Goal: Task Accomplishment & Management: Manage account settings

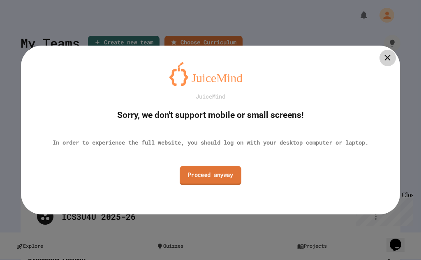
click at [231, 175] on link "Proceed anyway" at bounding box center [211, 175] width 62 height 19
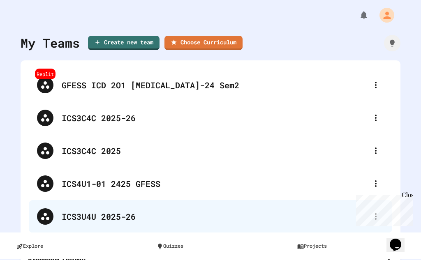
click at [99, 213] on div "ICS3U4U 2025-26" at bounding box center [215, 217] width 306 height 12
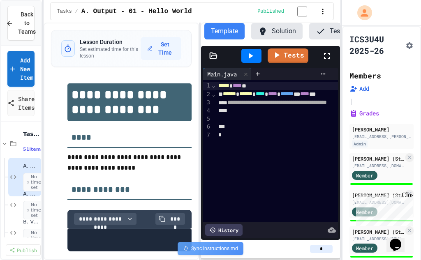
click at [405, 43] on icon "Assignment Settings" at bounding box center [409, 46] width 8 height 8
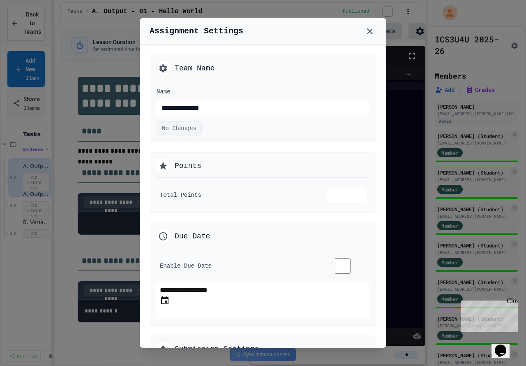
click at [400, 175] on div at bounding box center [263, 183] width 526 height 366
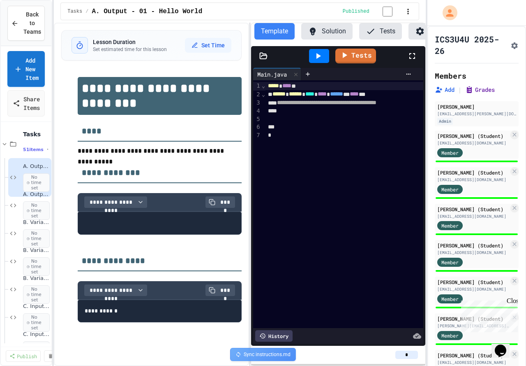
click at [421, 94] on button "Grades" at bounding box center [480, 90] width 30 height 8
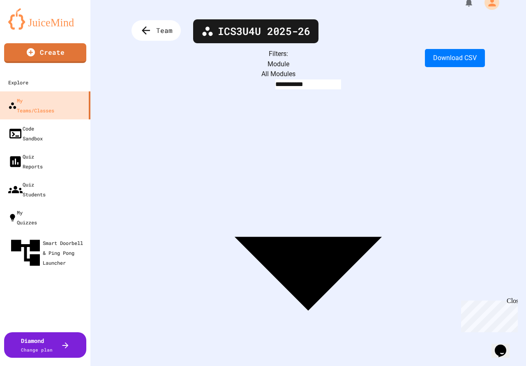
scroll to position [10, 0]
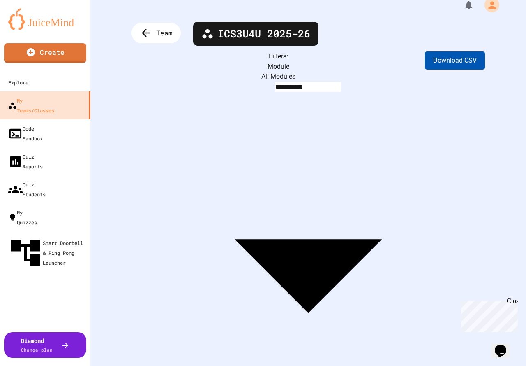
click at [421, 62] on button "Download CSV" at bounding box center [455, 60] width 60 height 18
click at [150, 32] on icon at bounding box center [145, 33] width 14 height 14
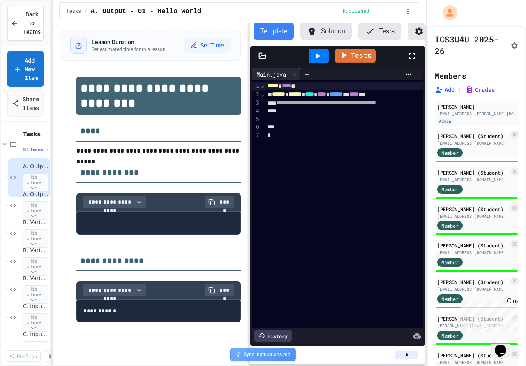
click at [54, 175] on div "**********" at bounding box center [263, 183] width 526 height 366
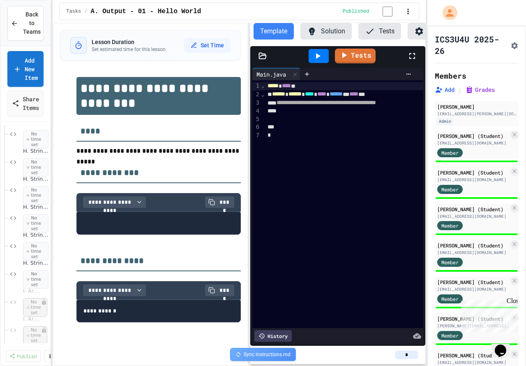
scroll to position [905, 0]
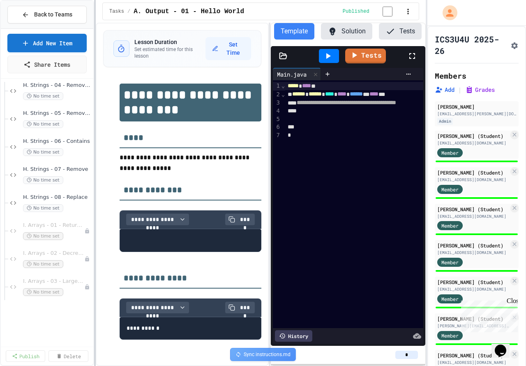
click at [94, 222] on div at bounding box center [95, 183] width 2 height 366
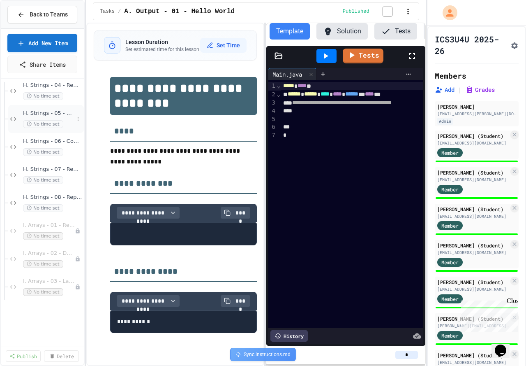
click at [46, 116] on span "H. Strings - 05 - Remove Last Character" at bounding box center [48, 113] width 51 height 7
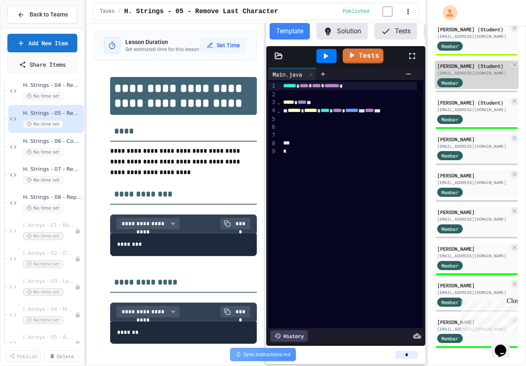
scroll to position [516, 0]
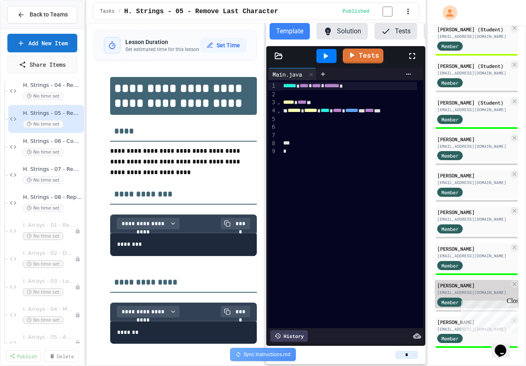
click at [421, 260] on div "[PERSON_NAME]" at bounding box center [473, 284] width 72 height 7
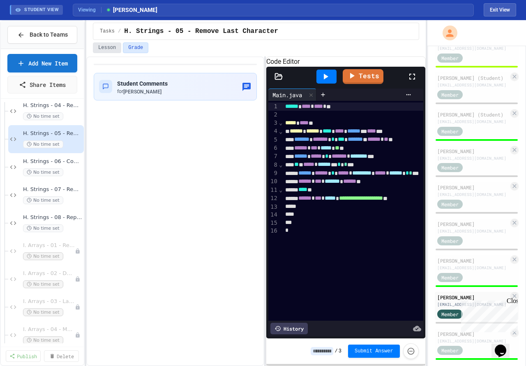
click at [106, 47] on button "Lesson" at bounding box center [107, 47] width 28 height 11
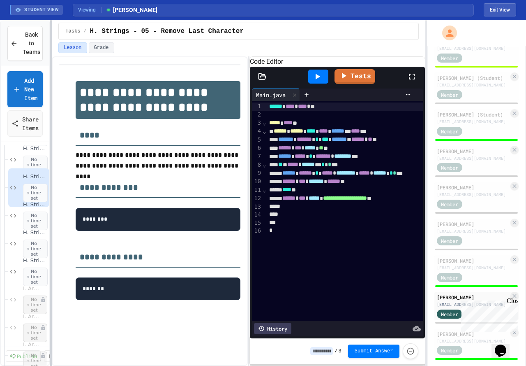
click at [51, 113] on div at bounding box center [51, 192] width 2 height 345
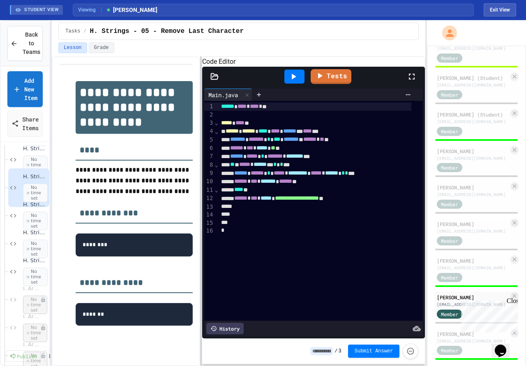
click at [201, 167] on div at bounding box center [201, 210] width 2 height 309
click at [298, 81] on icon at bounding box center [294, 77] width 10 height 10
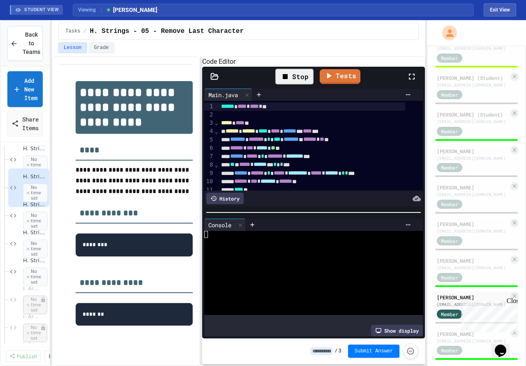
click at [283, 243] on div at bounding box center [306, 241] width 204 height 7
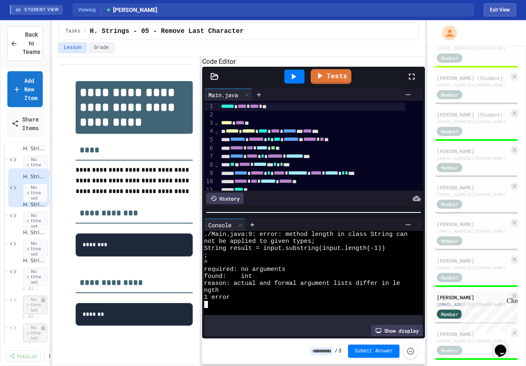
click at [324, 142] on span "**" at bounding box center [322, 139] width 5 height 6
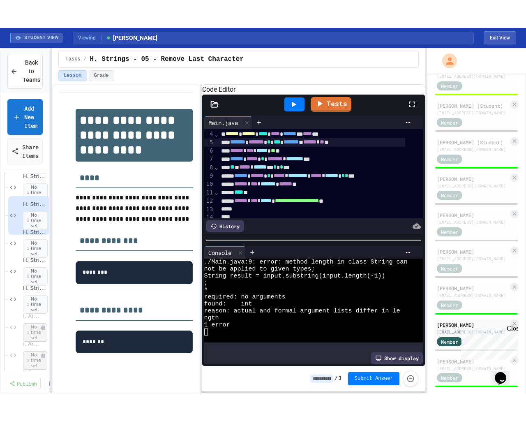
scroll to position [32, 0]
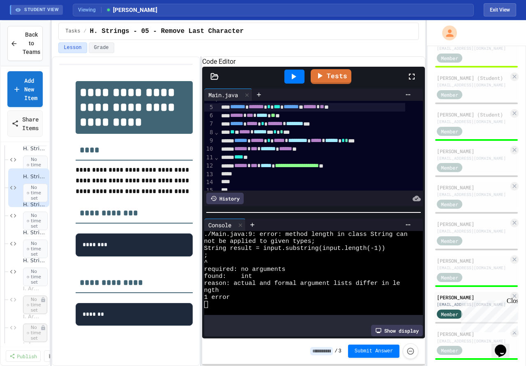
click at [414, 81] on icon at bounding box center [412, 77] width 10 height 10
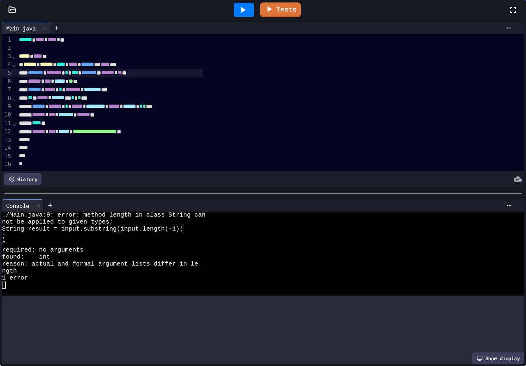
scroll to position [0, 0]
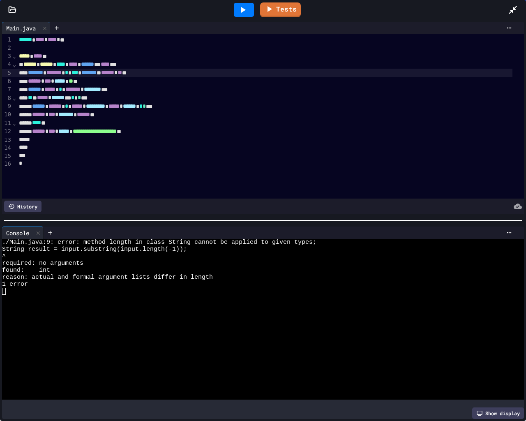
click at [421, 10] on icon at bounding box center [513, 10] width 8 height 8
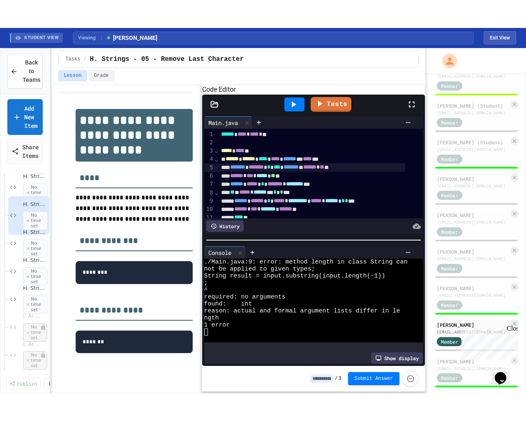
scroll to position [41, 0]
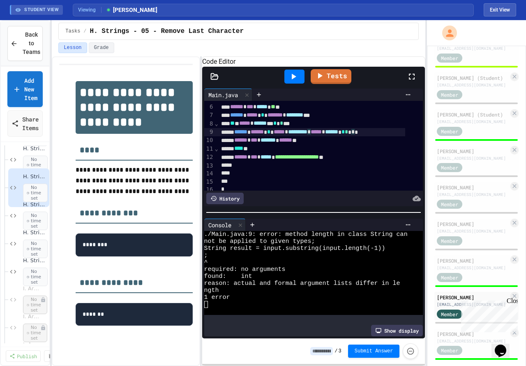
click at [322, 134] on span "*****" at bounding box center [316, 132] width 11 height 6
click at [414, 79] on icon at bounding box center [412, 77] width 6 height 6
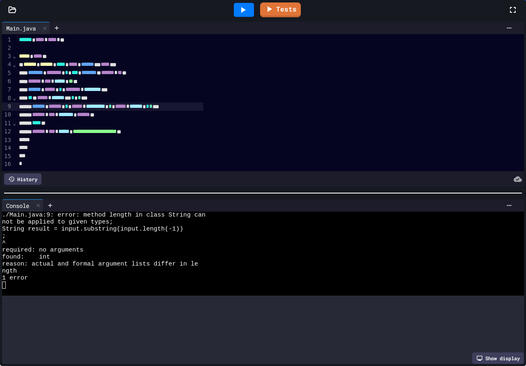
scroll to position [0, 0]
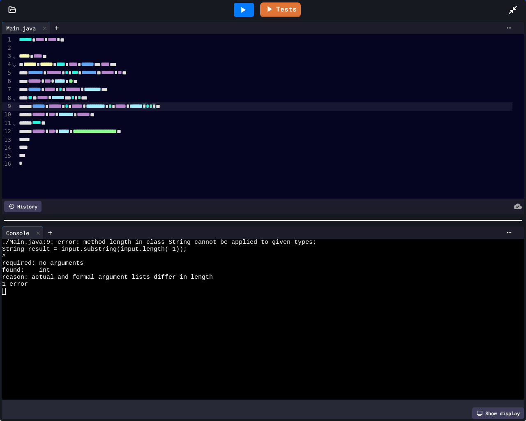
click at [197, 107] on div "****** ****** * ***** * ********* * * * ***** * ****** * * * * **" at bounding box center [264, 106] width 496 height 8
click at [186, 105] on div "****** ****** * ***** * ********* * * * ***** * ****** ** * * * *" at bounding box center [264, 106] width 496 height 8
click at [247, 11] on icon at bounding box center [243, 10] width 10 height 10
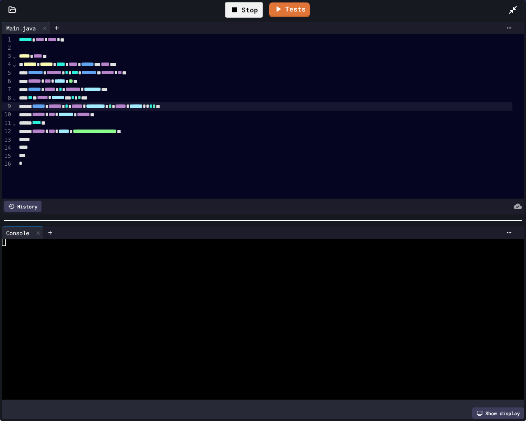
click at [239, 260] on div at bounding box center [255, 270] width 507 height 7
click at [149, 107] on span "*" at bounding box center [147, 106] width 3 height 6
click at [246, 6] on icon at bounding box center [243, 10] width 10 height 10
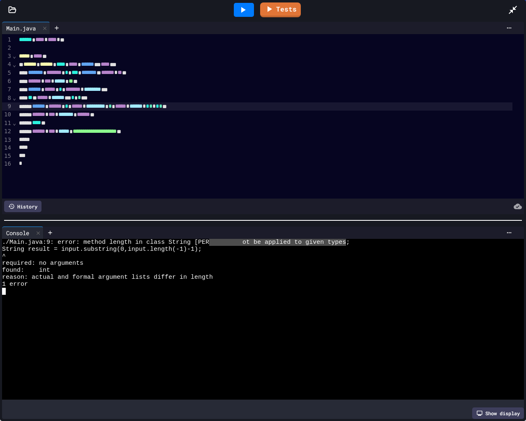
drag, startPoint x: 211, startPoint y: 239, endPoint x: 309, endPoint y: 242, distance: 98.3
drag, startPoint x: 206, startPoint y: 246, endPoint x: 198, endPoint y: 245, distance: 7.4
type input "*"
click at [421, 7] on icon at bounding box center [513, 10] width 10 height 10
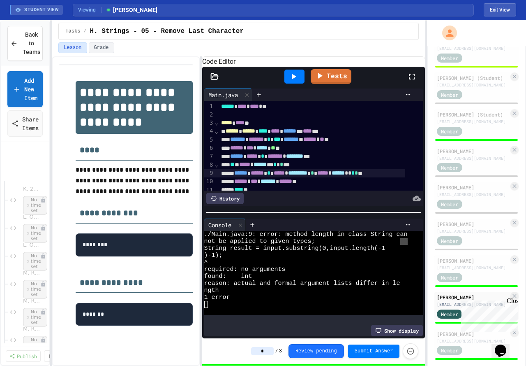
scroll to position [1248, 0]
click at [17, 43] on icon at bounding box center [13, 43] width 7 height 7
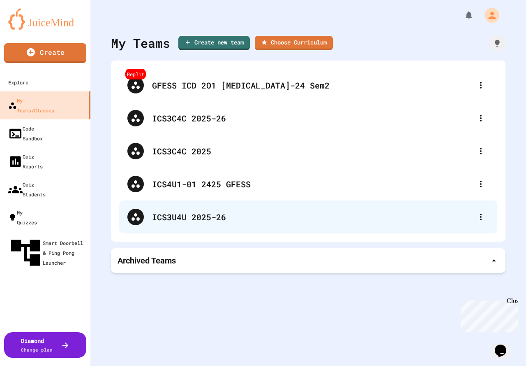
click at [174, 215] on div "ICS3U4U 2025-26" at bounding box center [312, 217] width 321 height 12
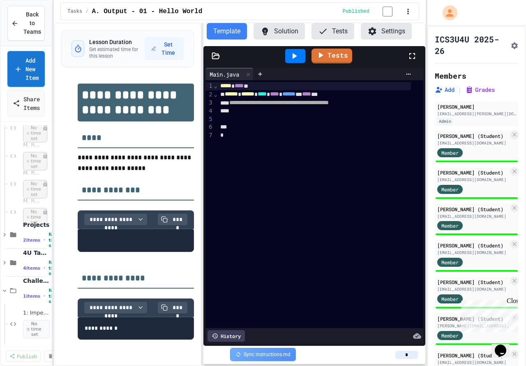
scroll to position [1370, 0]
click at [29, 237] on span "2 items" at bounding box center [31, 239] width 17 height 5
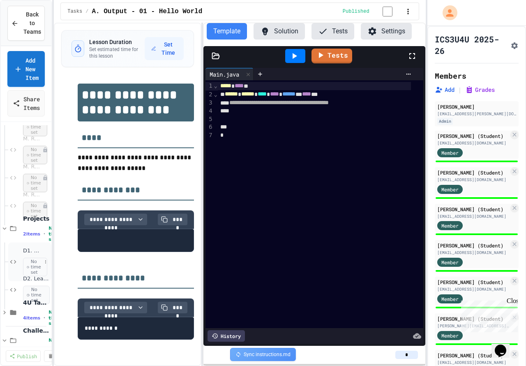
click at [32, 255] on div "D1. Simple Chatbot No time set" at bounding box center [32, 261] width 19 height 29
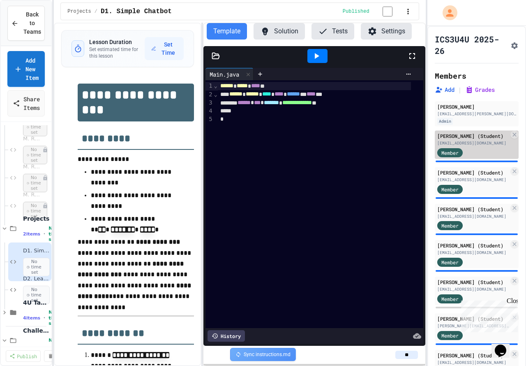
click at [421, 139] on div "[PERSON_NAME] (Student)" at bounding box center [473, 135] width 72 height 7
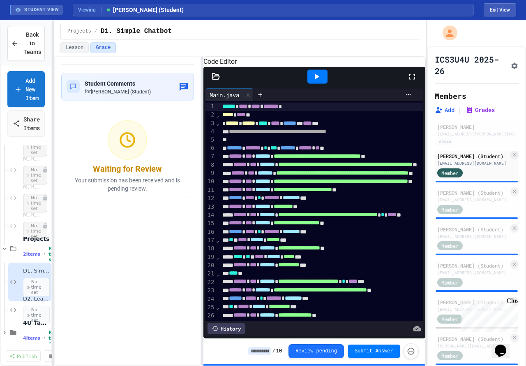
click at [322, 81] on icon at bounding box center [317, 77] width 10 height 10
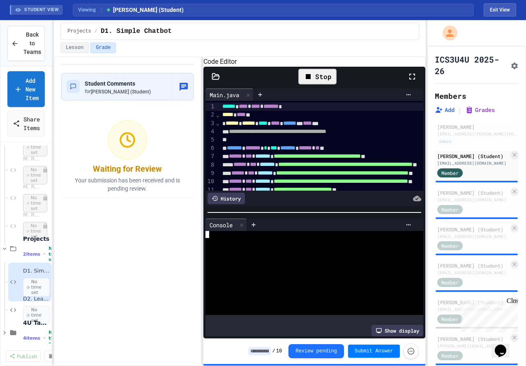
click at [300, 243] on div at bounding box center [308, 241] width 204 height 7
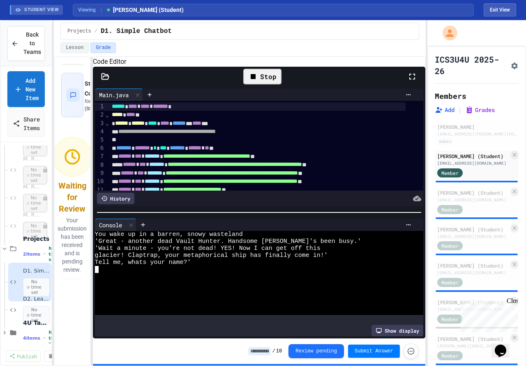
click at [90, 76] on div "**********" at bounding box center [240, 210] width 372 height 309
type textarea "**"
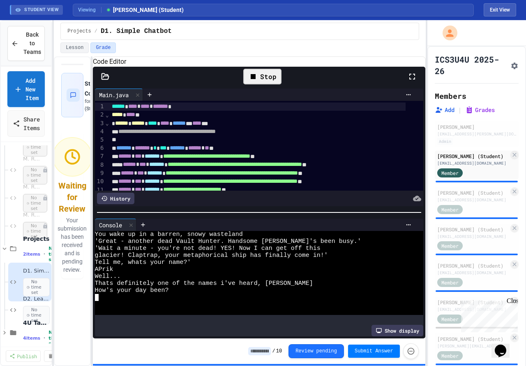
type textarea "*"
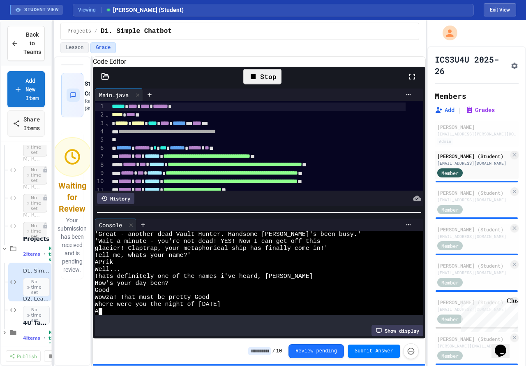
type textarea "*"
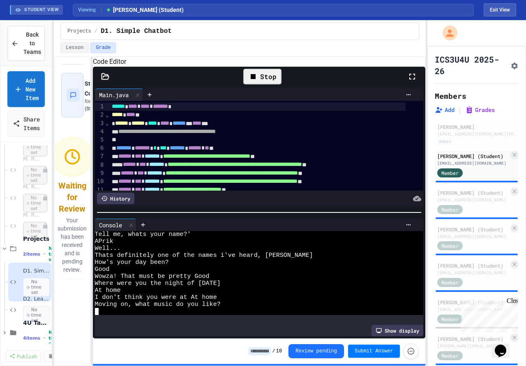
type textarea "*"
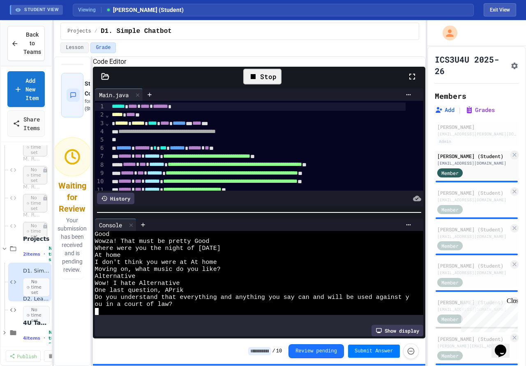
scroll to position [63, 0]
type textarea "*"
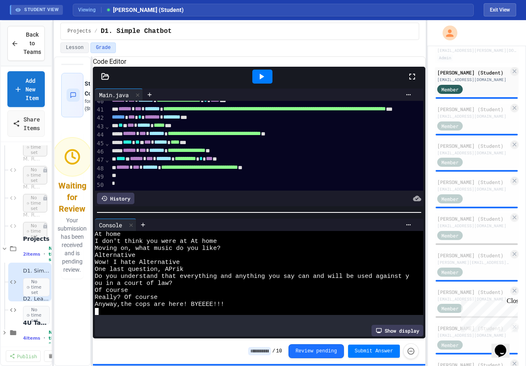
scroll to position [123, 0]
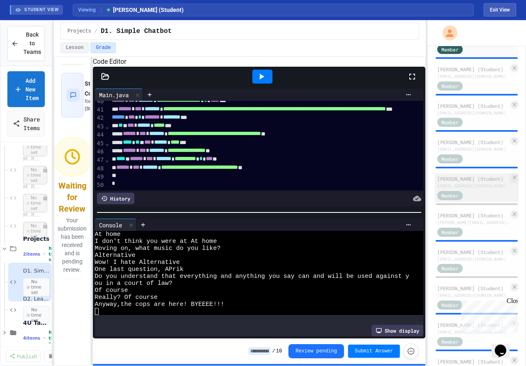
click at [421, 197] on div "[PERSON_NAME] (Student) [EMAIL_ADDRESS][DOMAIN_NAME] Member" at bounding box center [477, 187] width 84 height 28
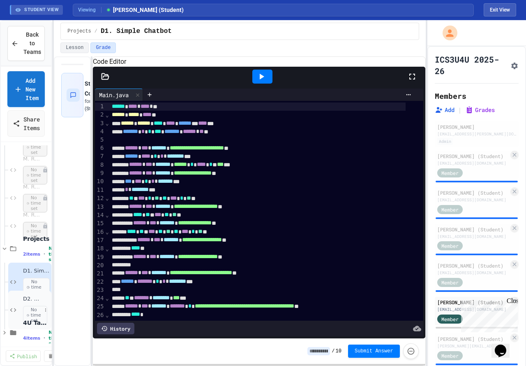
click at [24, 260] on span "D2. Leap Year" at bounding box center [32, 298] width 19 height 7
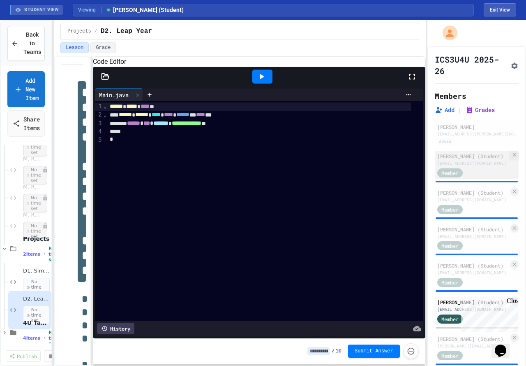
click at [421, 166] on div "[EMAIL_ADDRESS][DOMAIN_NAME]" at bounding box center [473, 163] width 72 height 6
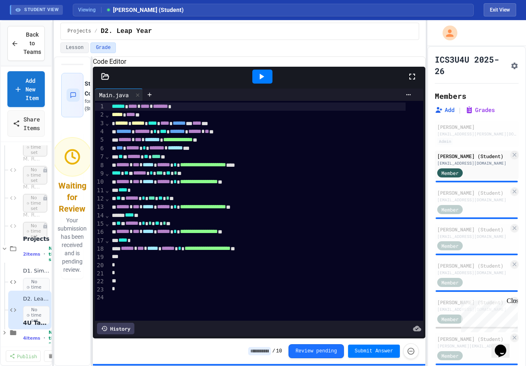
click at [260, 79] on icon at bounding box center [262, 77] width 5 height 6
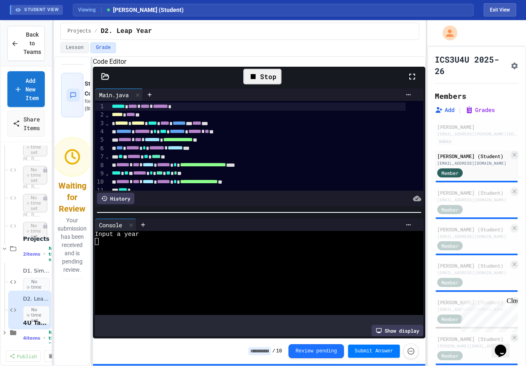
click at [219, 252] on div at bounding box center [252, 248] width 315 height 7
click at [264, 81] on icon at bounding box center [262, 77] width 10 height 10
click at [243, 245] on div at bounding box center [252, 241] width 315 height 7
click at [266, 84] on div "Stop" at bounding box center [262, 77] width 38 height 16
click at [264, 78] on div at bounding box center [262, 76] width 28 height 22
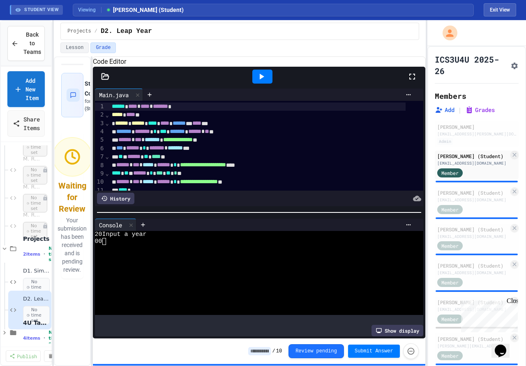
click at [259, 81] on icon at bounding box center [262, 77] width 10 height 10
click at [185, 247] on div at bounding box center [252, 248] width 315 height 7
click at [262, 81] on icon at bounding box center [262, 77] width 10 height 10
click at [198, 247] on div at bounding box center [252, 248] width 315 height 7
click at [266, 81] on icon at bounding box center [262, 77] width 10 height 10
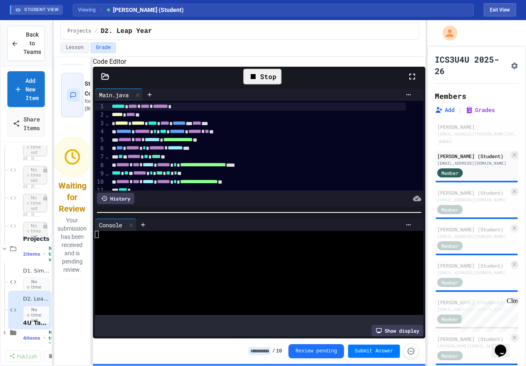
click at [167, 250] on div at bounding box center [252, 248] width 315 height 7
